Goal: Check status: Check status

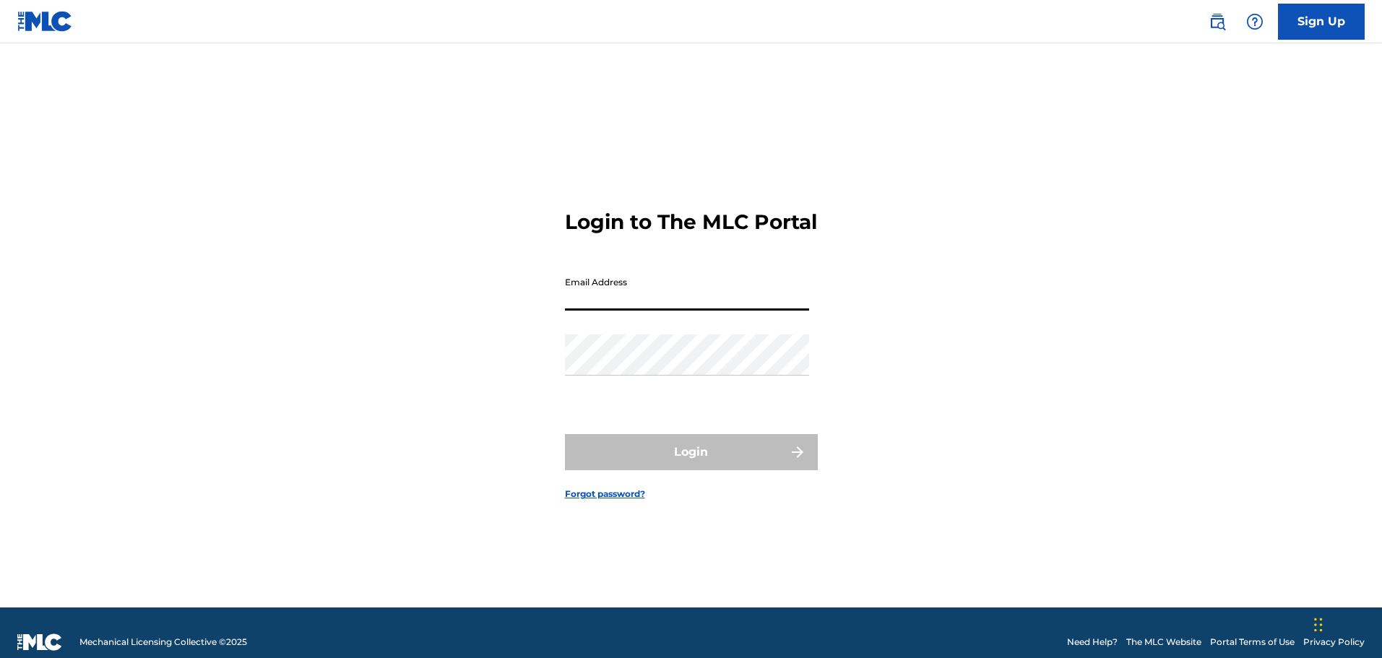
click at [700, 305] on input "Email Address" at bounding box center [687, 289] width 244 height 41
type input "[EMAIL_ADDRESS][DOMAIN_NAME]"
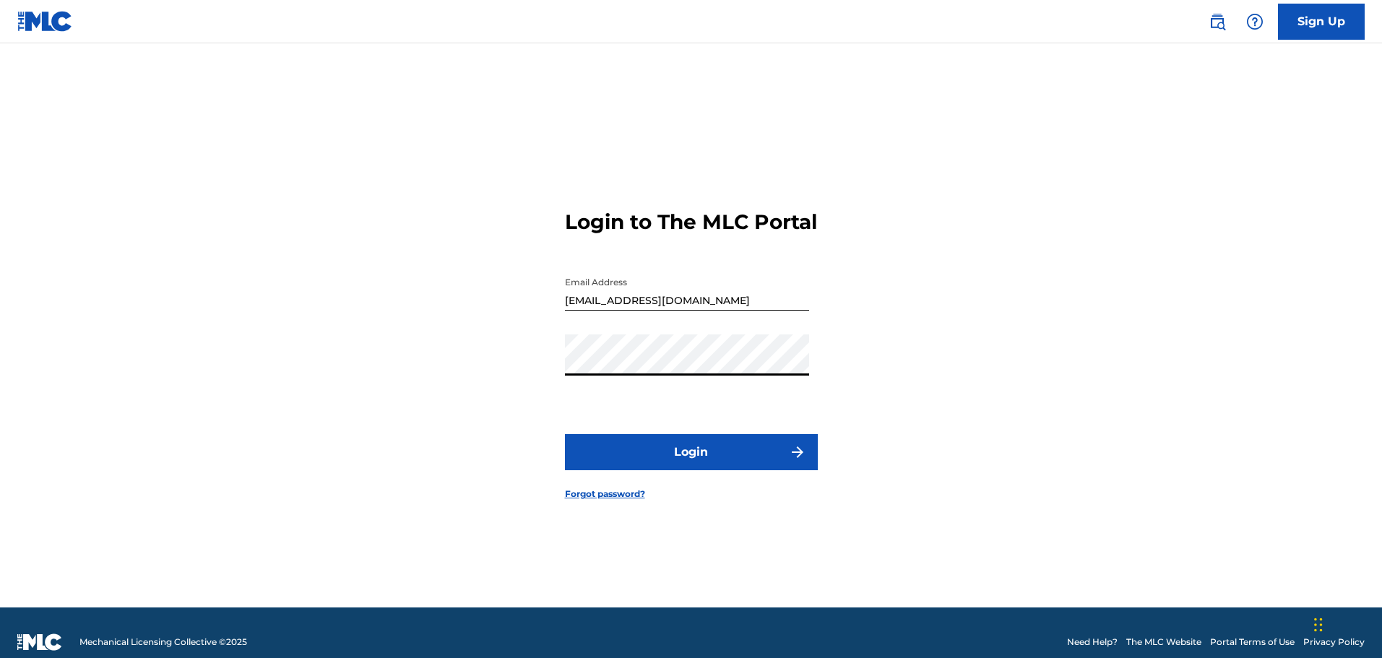
click at [692, 470] on button "Login" at bounding box center [691, 452] width 253 height 36
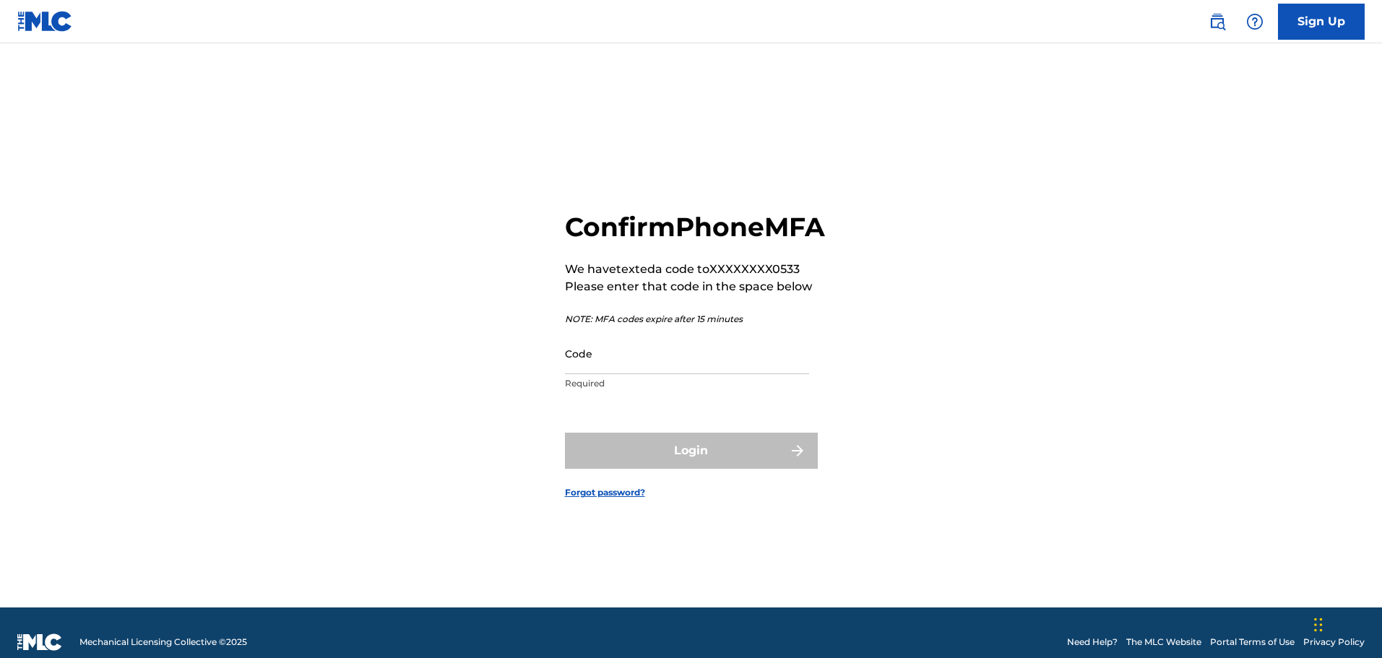
click at [664, 370] on input "Code" at bounding box center [687, 353] width 244 height 41
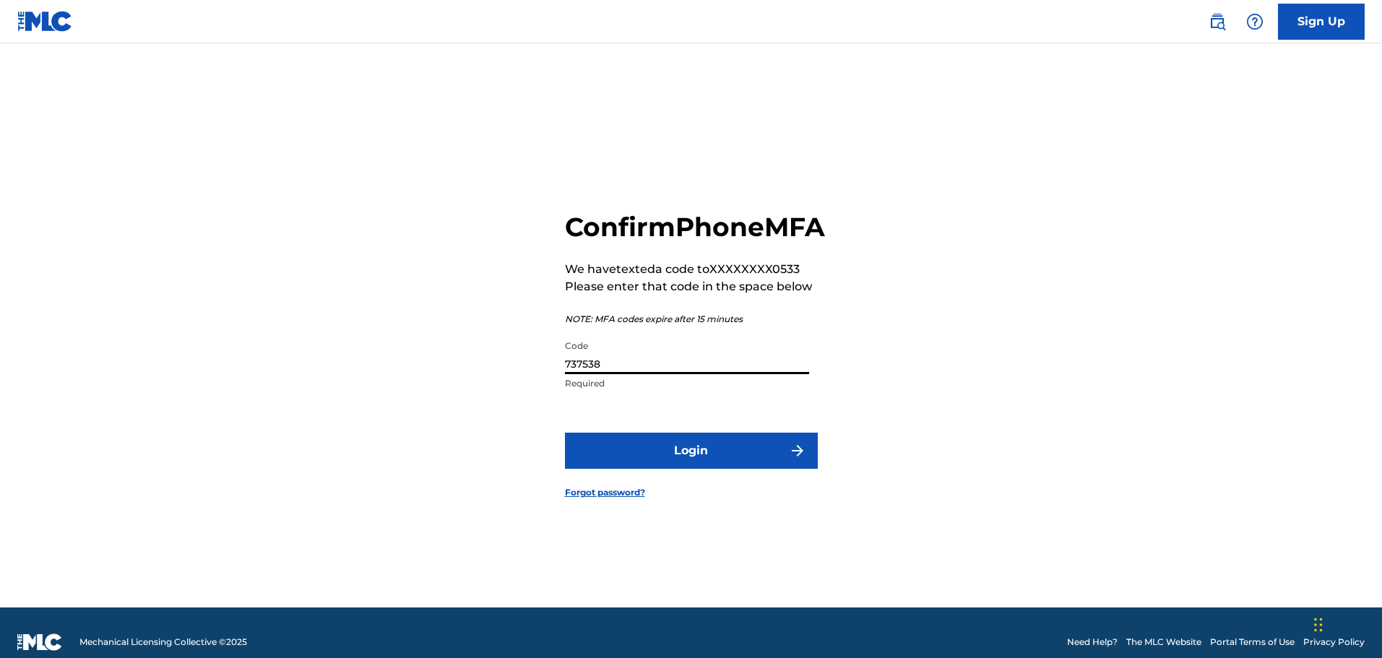
type input "737538"
click at [713, 468] on button "Login" at bounding box center [691, 451] width 253 height 36
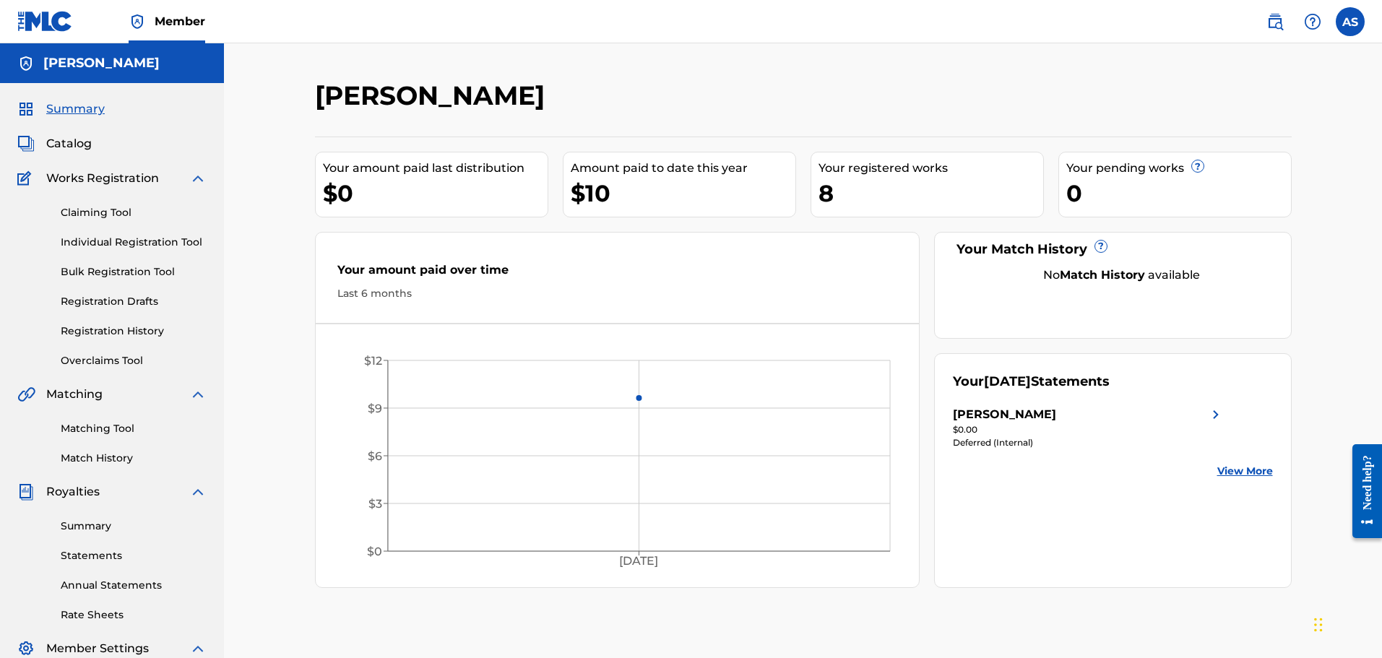
click at [1012, 418] on div "[PERSON_NAME]" at bounding box center [1004, 414] width 103 height 17
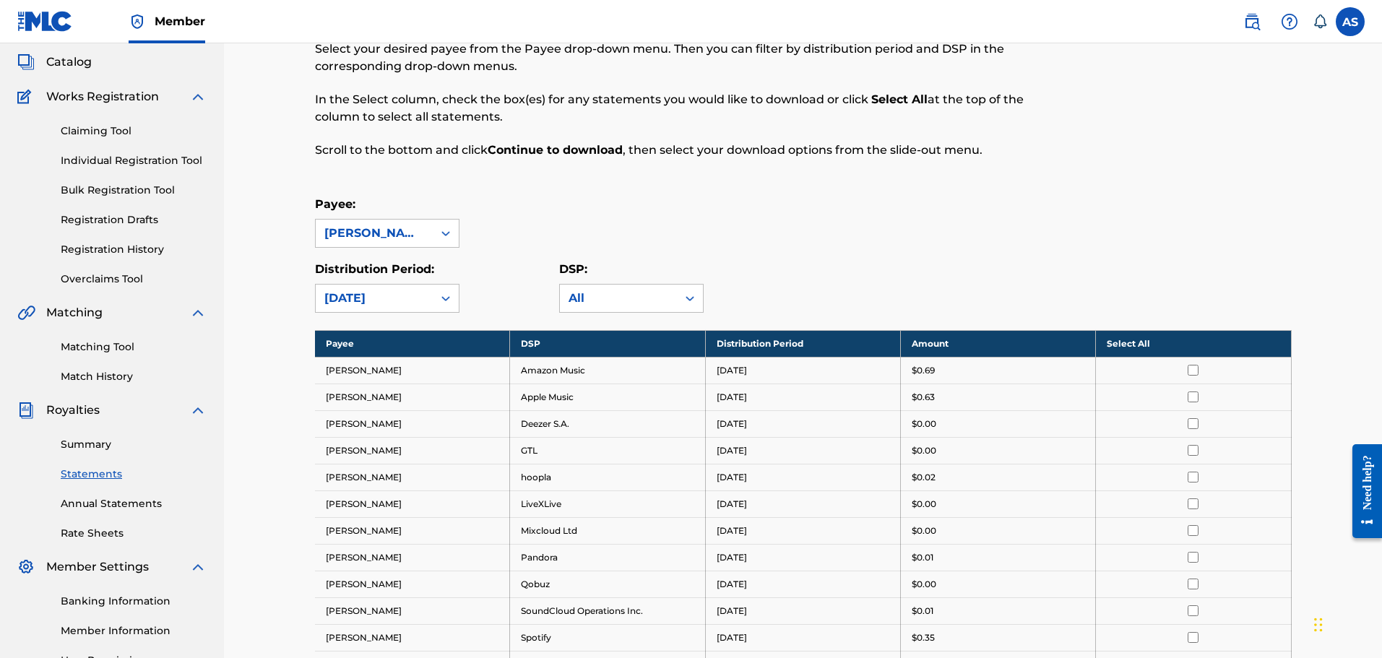
scroll to position [217, 0]
